Goal: Go to known website: Access a specific website the user already knows

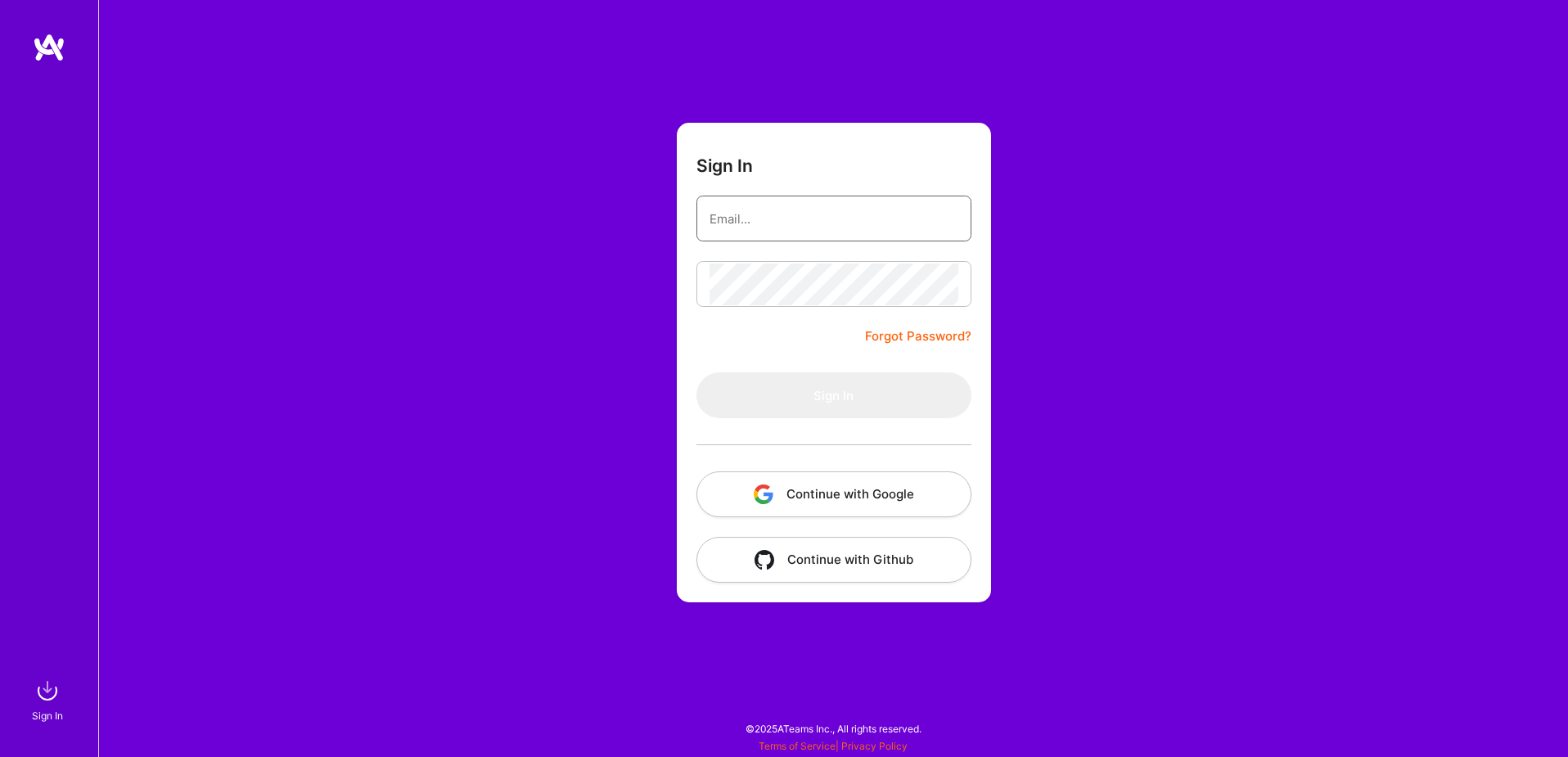
type input "[EMAIL_ADDRESS][DOMAIN_NAME]"
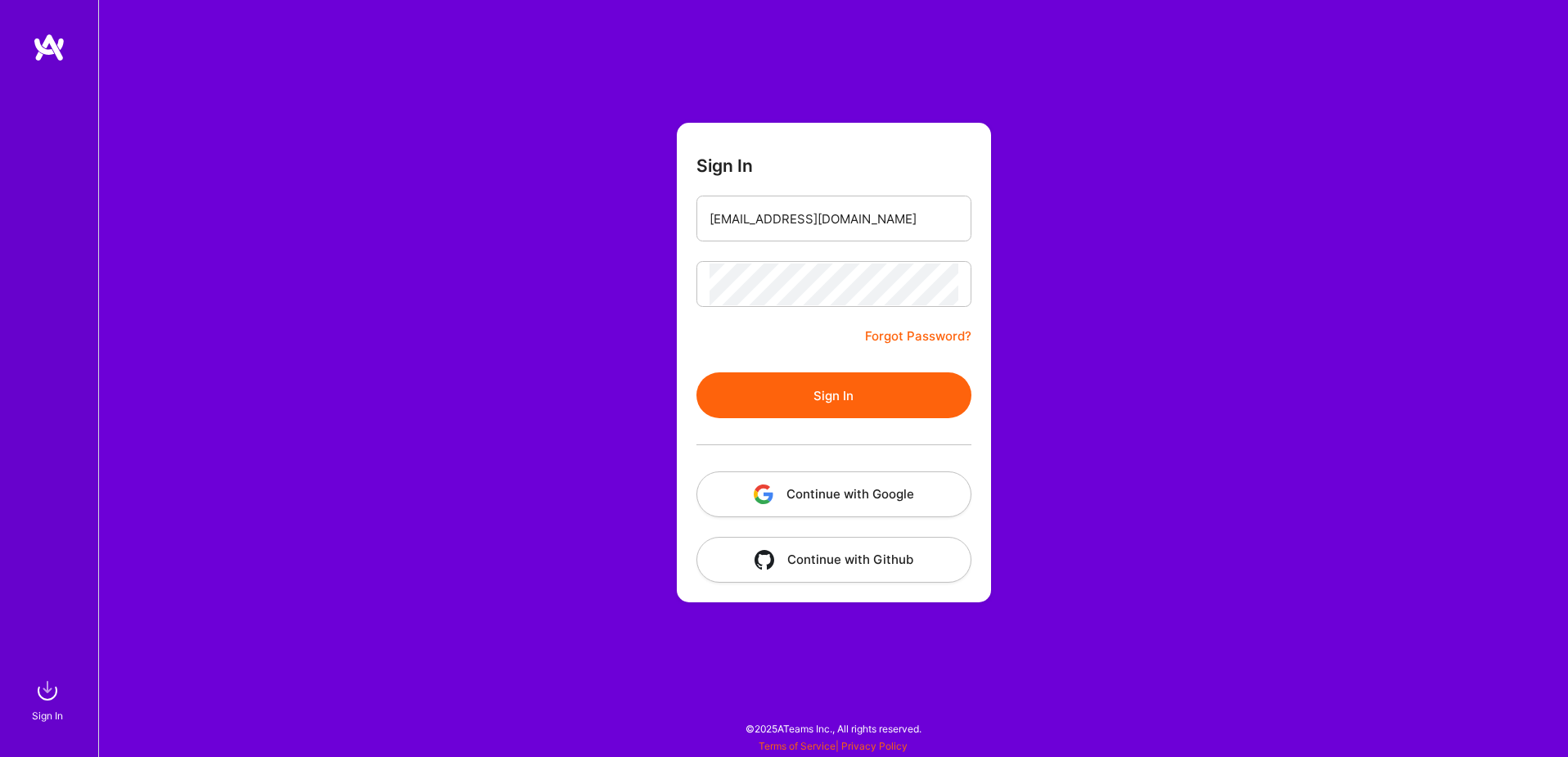
click at [852, 484] on button "Continue with Google" at bounding box center [834, 494] width 275 height 46
